Goal: Task Accomplishment & Management: Complete application form

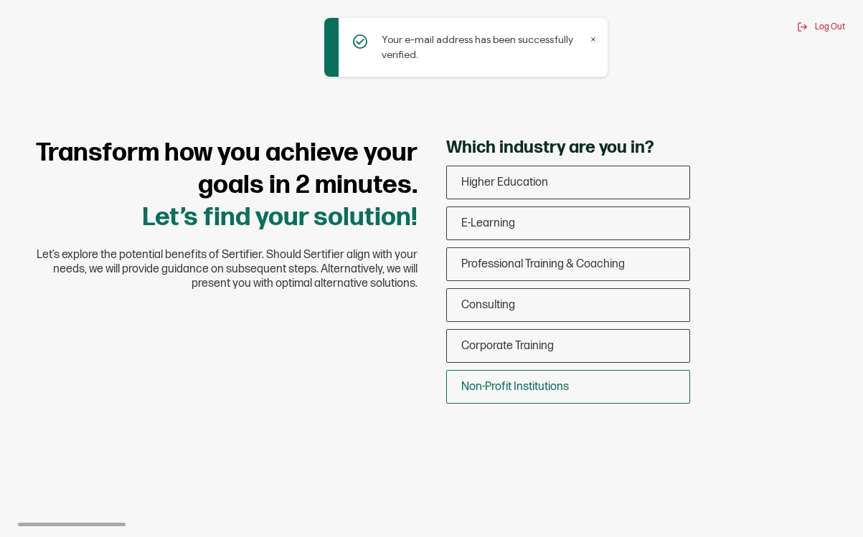
click at [482, 382] on span "Non-Profit Institutions" at bounding box center [515, 387] width 108 height 14
click at [0, 0] on input "Non-Profit Institutions" at bounding box center [0, 0] width 0 height 0
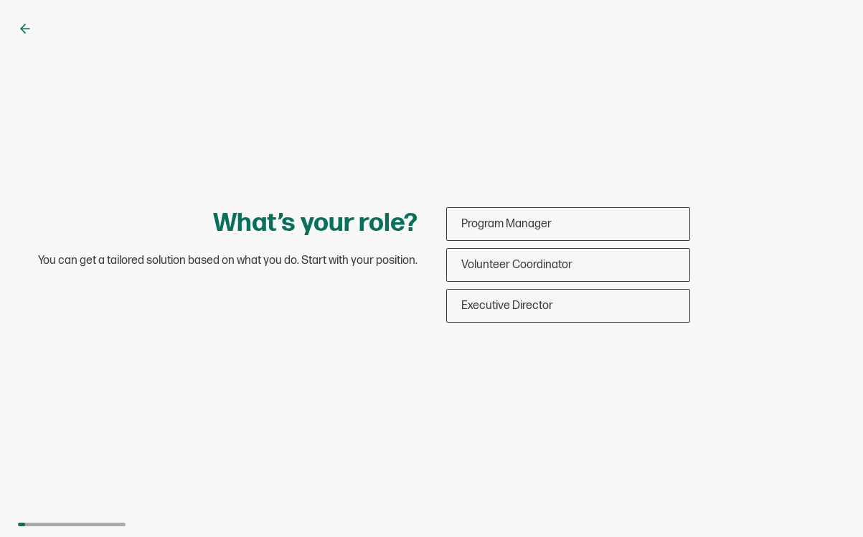
click at [29, 26] on icon at bounding box center [25, 29] width 14 height 14
